Goal: Communication & Community: Answer question/provide support

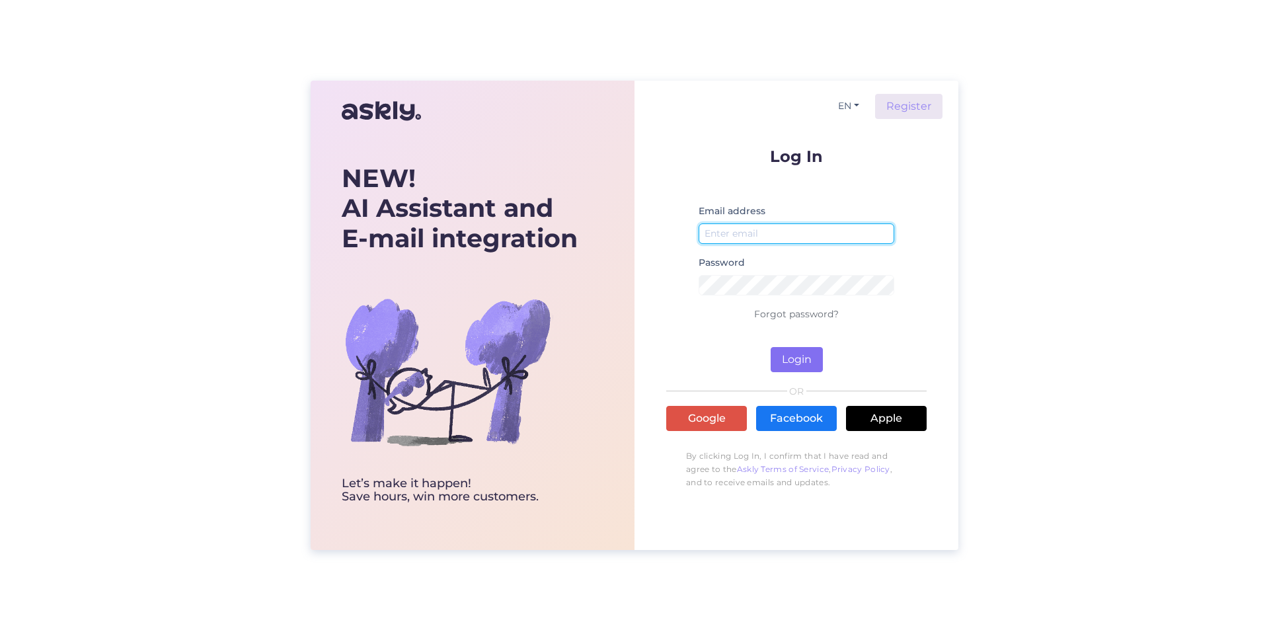
type input "[EMAIL_ADDRESS][DOMAIN_NAME]"
click at [799, 361] on button "Login" at bounding box center [797, 359] width 52 height 25
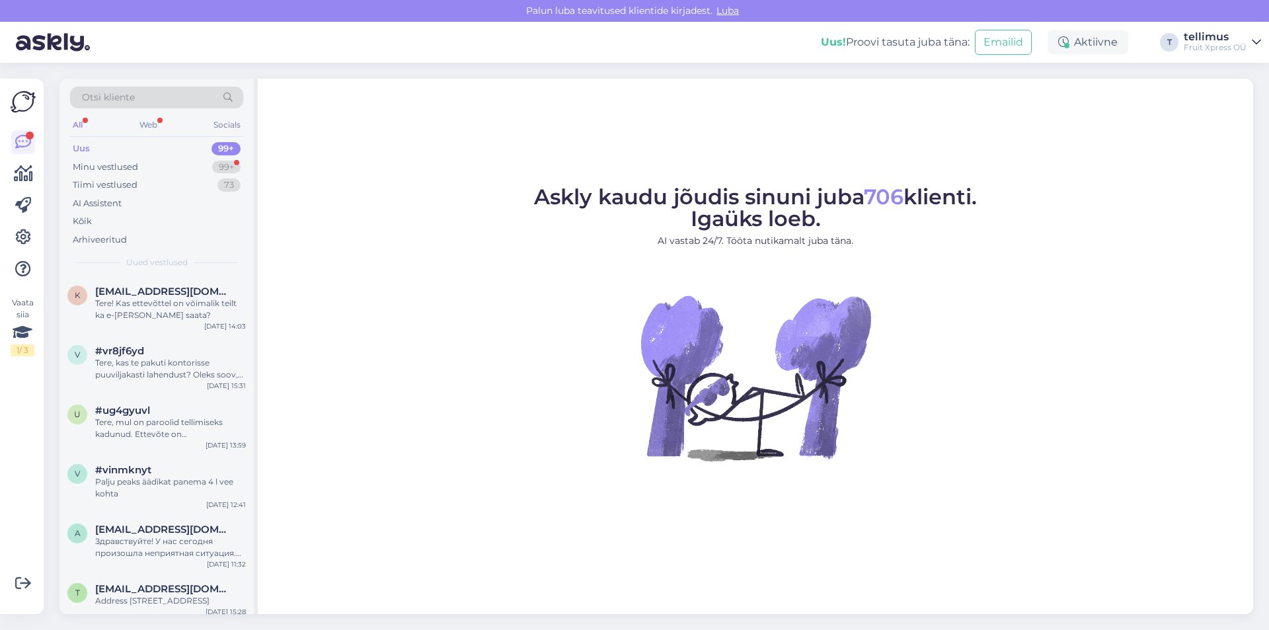
click at [155, 100] on div "Otsi kliente" at bounding box center [156, 98] width 173 height 22
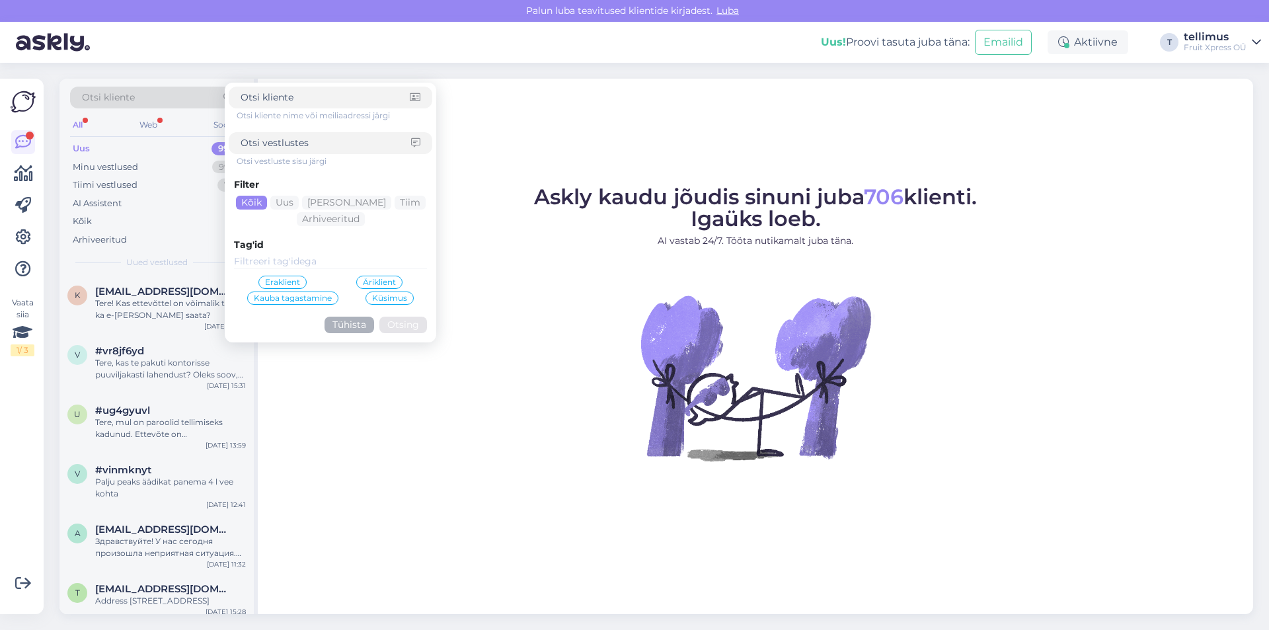
click at [500, 400] on figure "Askly kaudu jõudis sinuni juba 706 klienti. Igaüks loeb. AI vastab 24/7. Tööta …" at bounding box center [756, 341] width 972 height 310
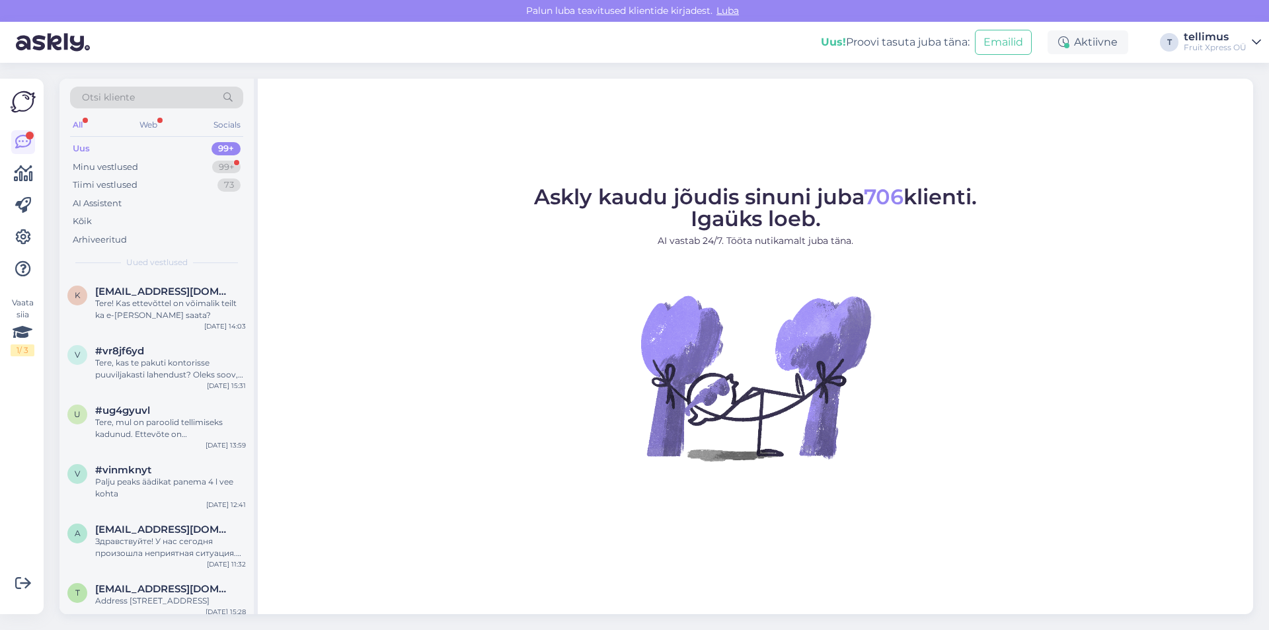
click at [183, 147] on div "Uus 99+" at bounding box center [156, 148] width 173 height 19
click at [29, 136] on div at bounding box center [30, 136] width 8 height 8
click at [99, 149] on div "Uus 99+" at bounding box center [156, 148] width 173 height 19
click at [99, 165] on div "Minu vestlused" at bounding box center [105, 167] width 65 height 13
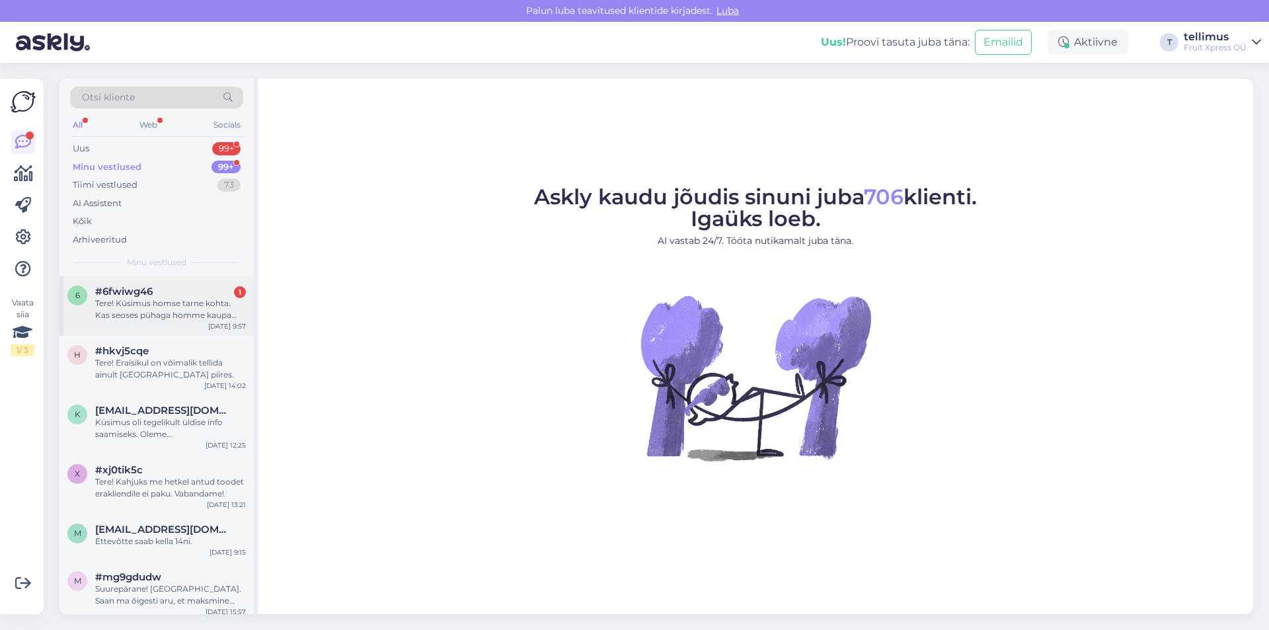
click at [171, 309] on div "Tere! Küsimus homse tarne kohta. Kas seoses pühaga homme kaupa tarnite?" at bounding box center [170, 309] width 151 height 24
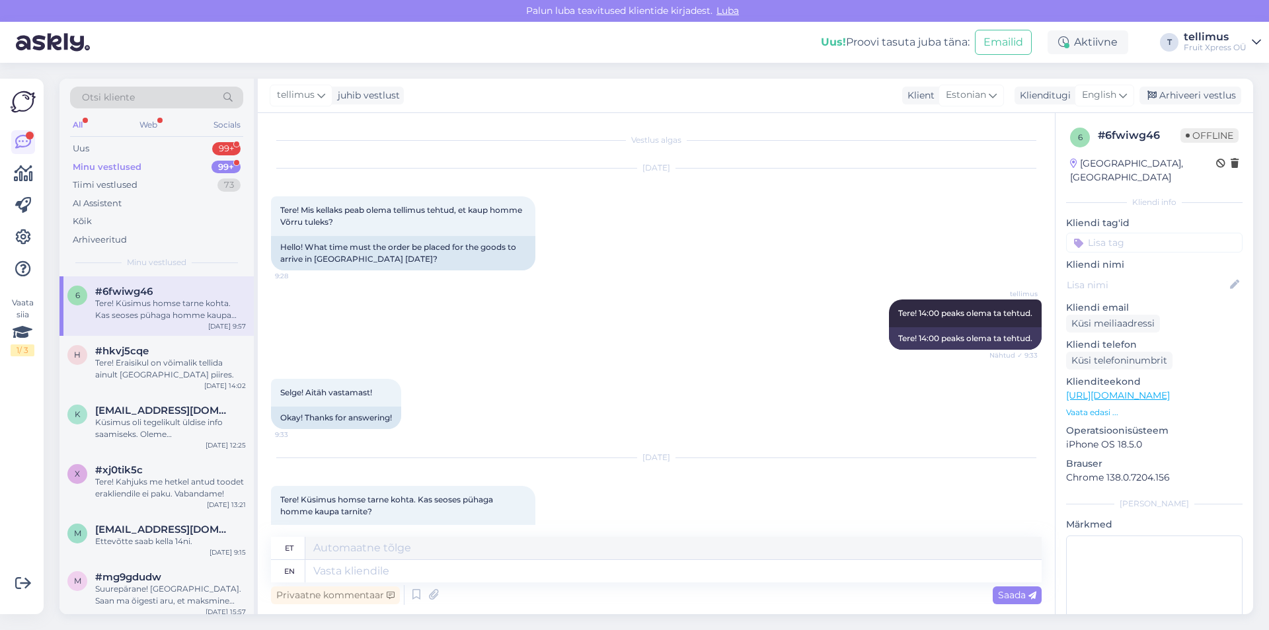
scroll to position [50, 0]
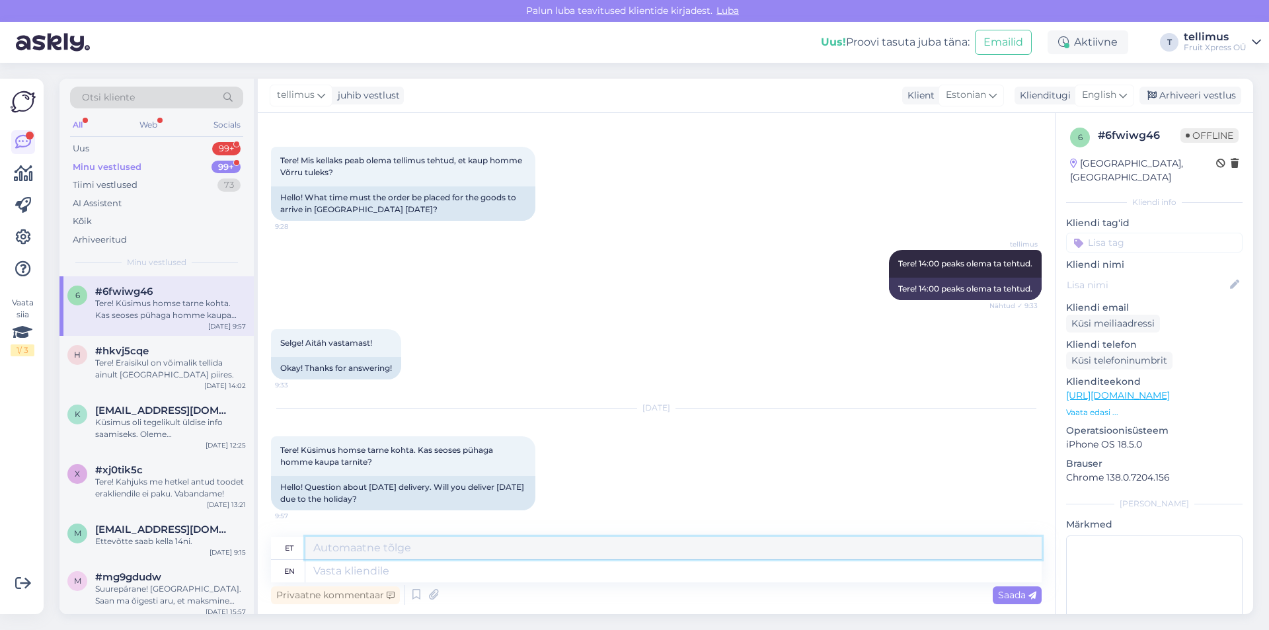
click at [366, 552] on textarea at bounding box center [673, 548] width 736 height 22
click at [363, 553] on textarea at bounding box center [673, 548] width 736 height 22
click at [363, 570] on textarea at bounding box center [673, 571] width 736 height 22
click at [344, 549] on textarea at bounding box center [673, 548] width 736 height 22
click at [346, 566] on textarea at bounding box center [673, 571] width 736 height 22
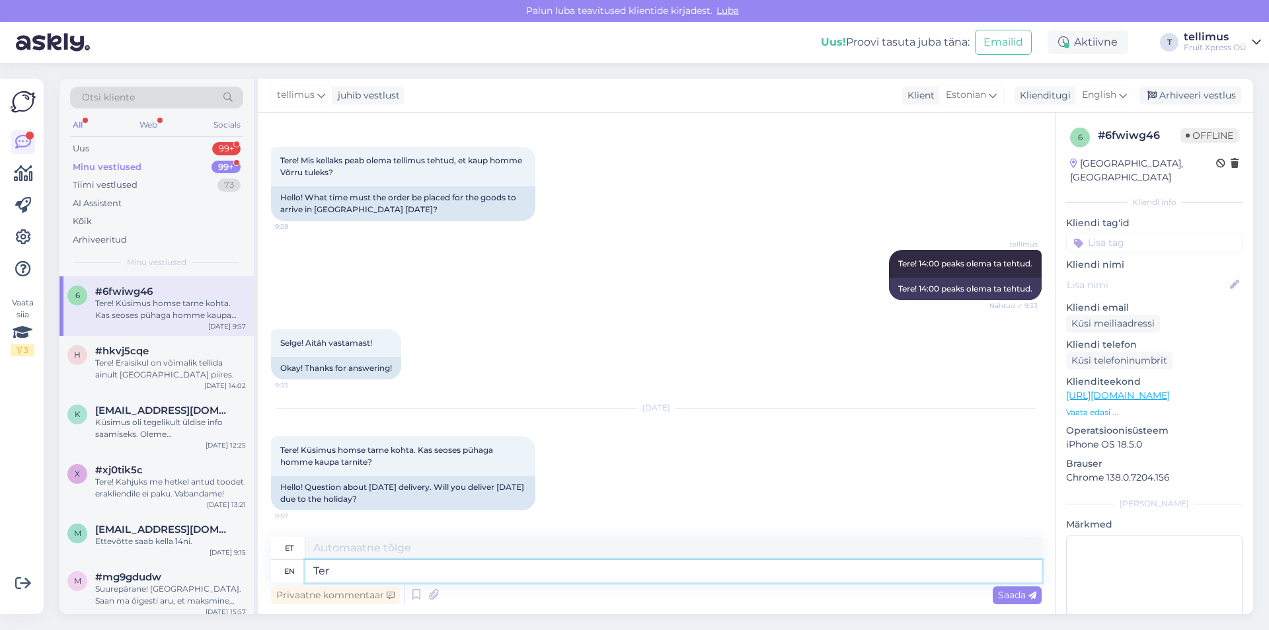
type textarea "Tere"
type textarea "Tere.Homme"
type textarea "Tere.Homme tööta"
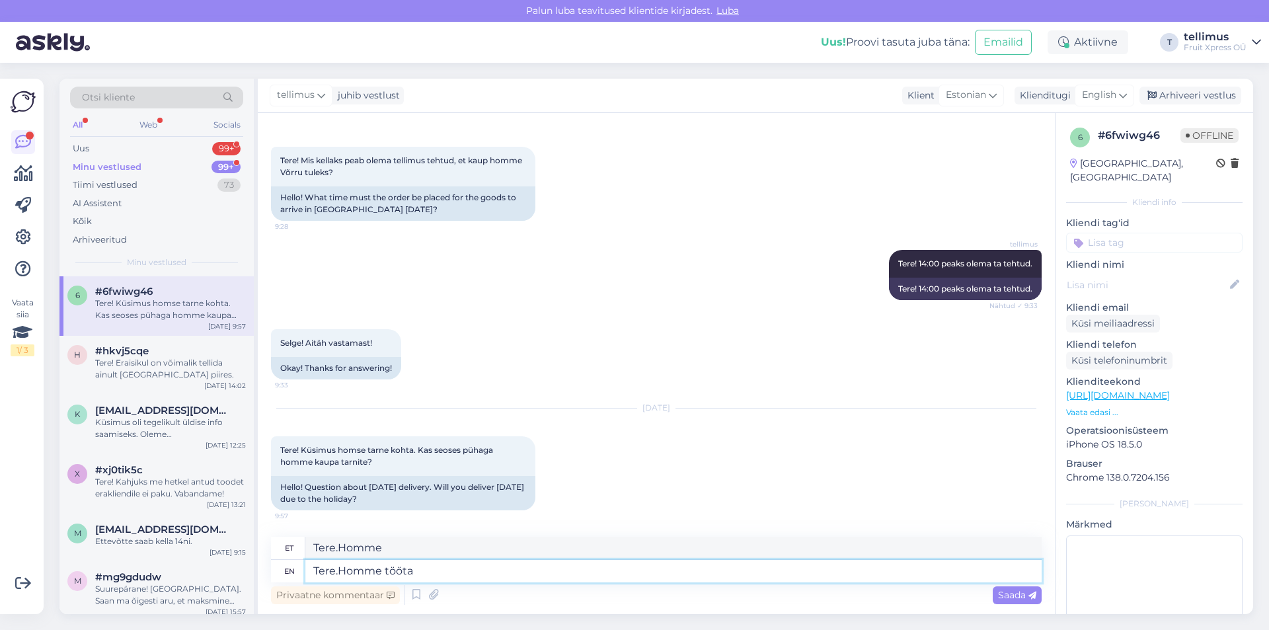
type textarea "Tere.Homme töö"
type textarea "Tere.Homme töötame"
type textarea "Tere.Homme töötame nädalavahetuse"
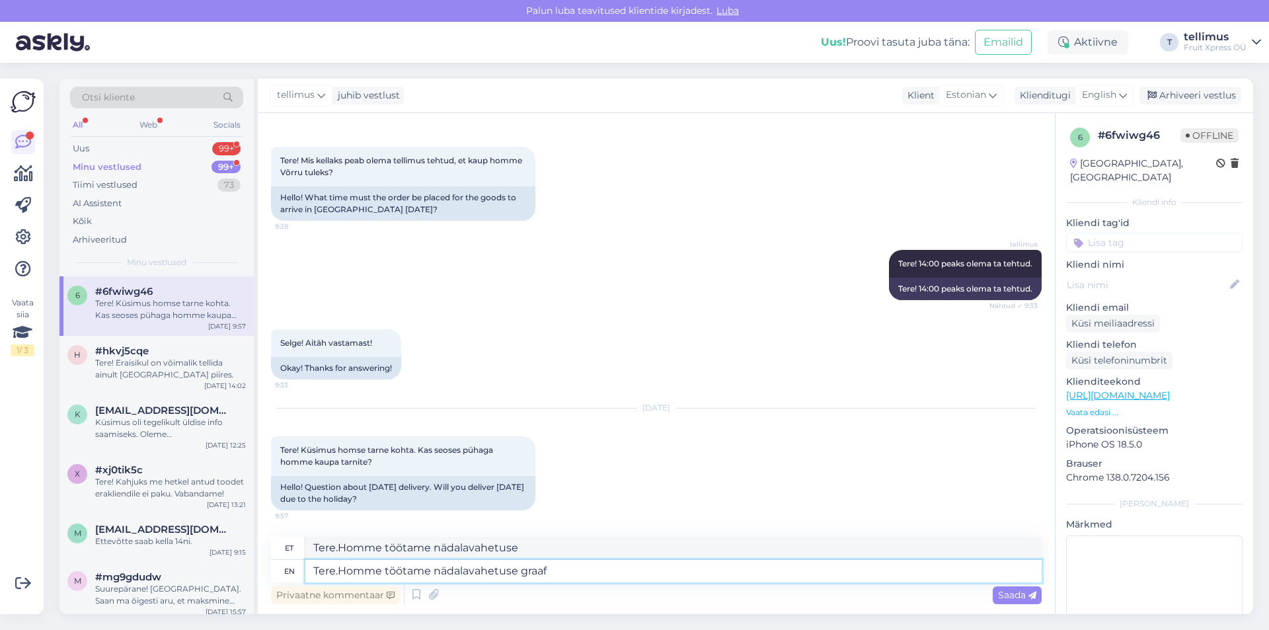
type textarea "Tere.Homme töötame nädalavahetuse graafi"
type textarea "Tere.Homme töötame nädalavahetuse graafiku"
type textarea "Tere.Homme töötame nädalavahetuse graafiku alusel."
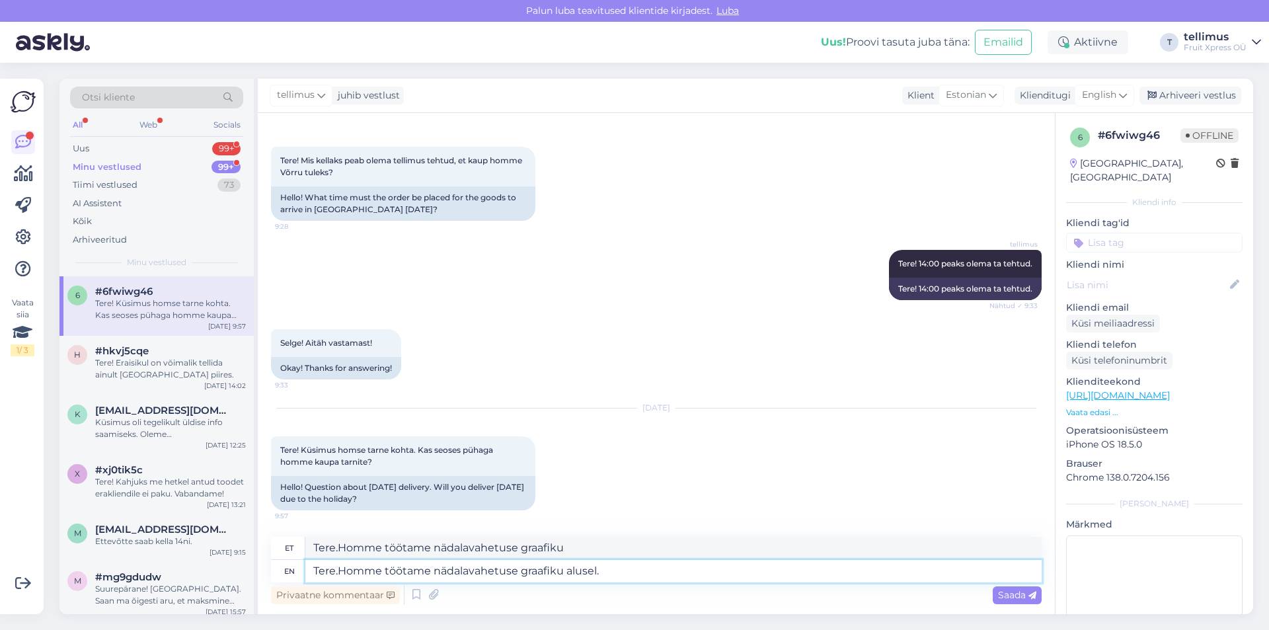
type textarea "Tere.Homme töötame nädalavahetuse graafiku alusel."
click at [1005, 599] on span "Saada" at bounding box center [1017, 595] width 38 height 12
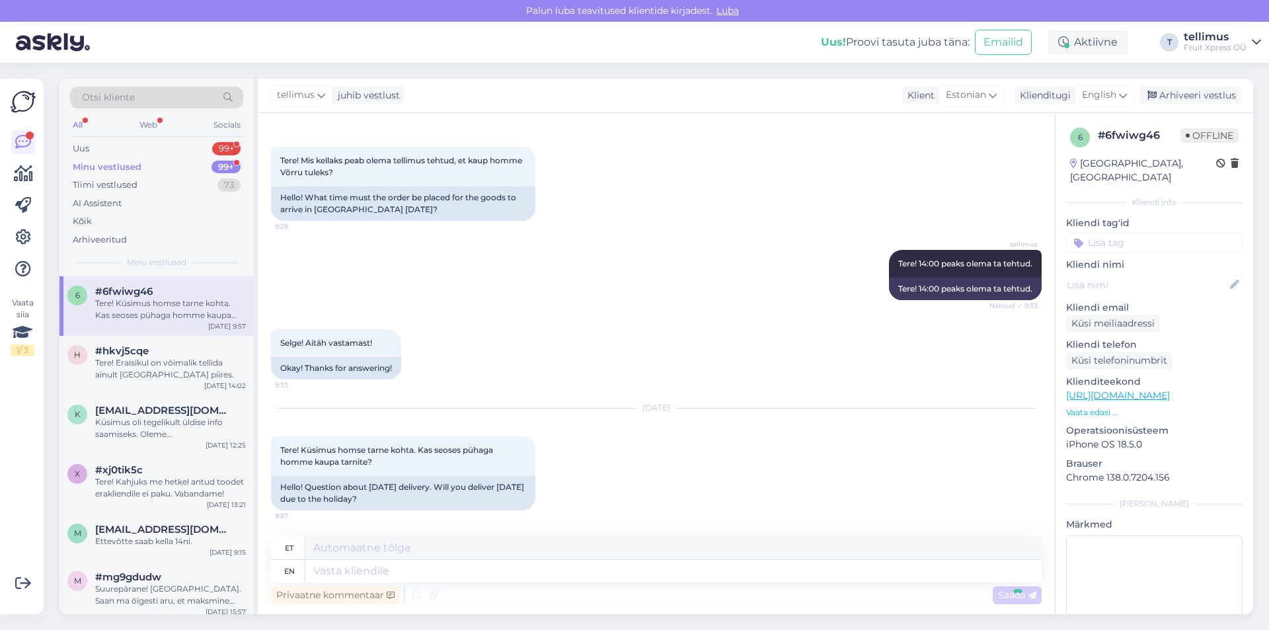
scroll to position [129, 0]
